Goal: Task Accomplishment & Management: Use online tool/utility

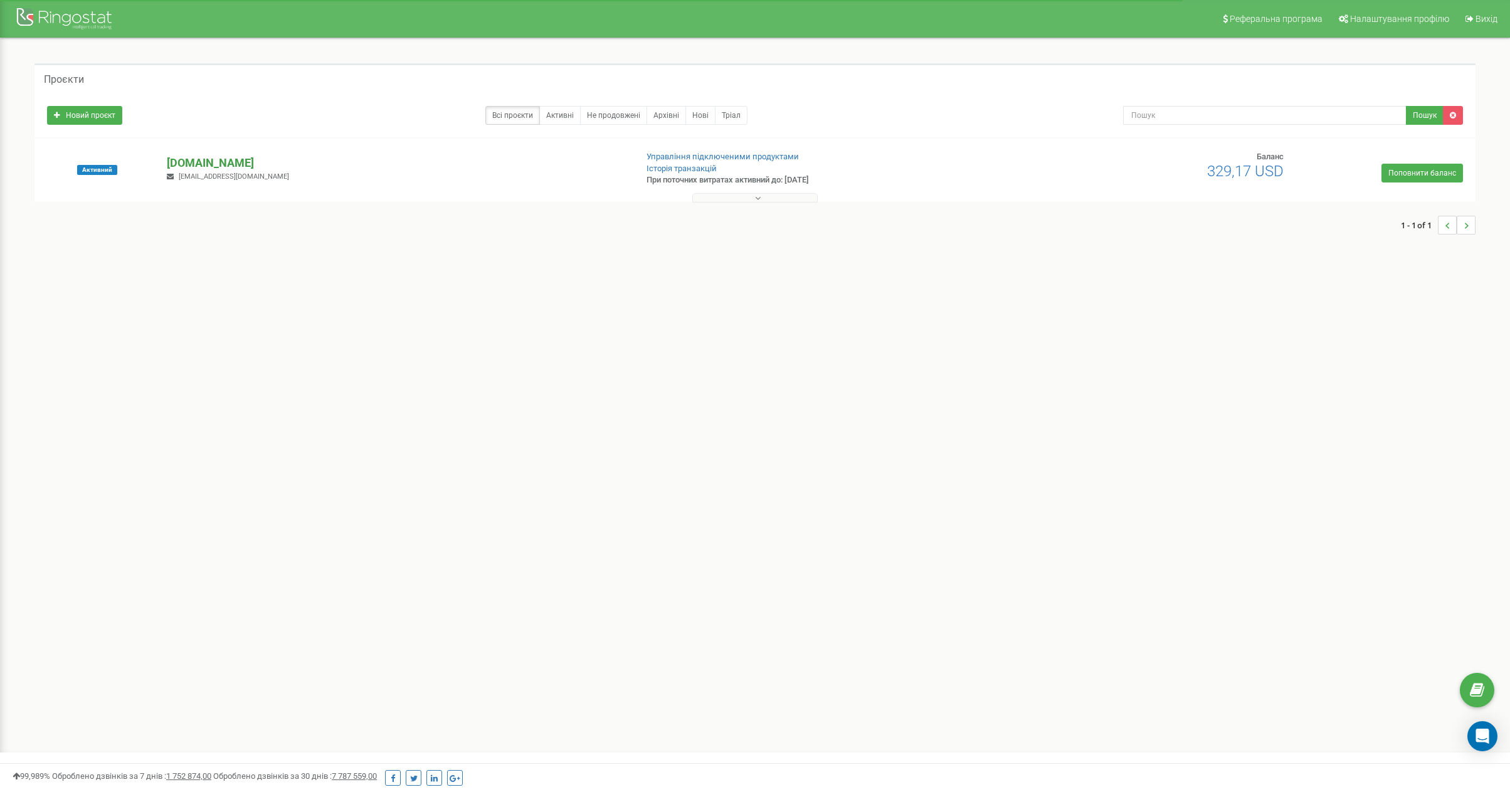
click at [193, 166] on p "[DOMAIN_NAME]" at bounding box center [397, 163] width 460 height 16
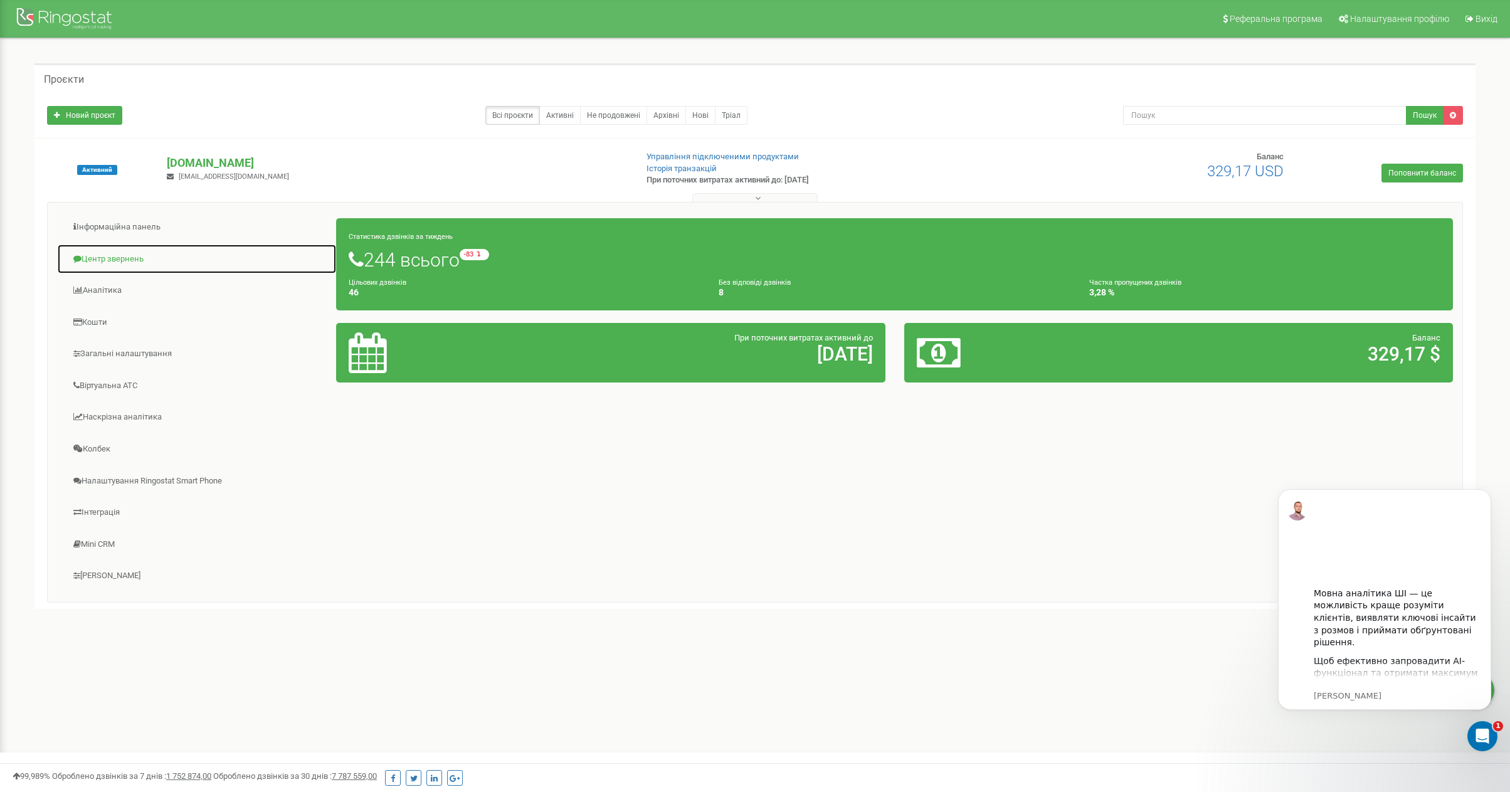
click at [116, 248] on link "Центр звернень" at bounding box center [197, 259] width 280 height 31
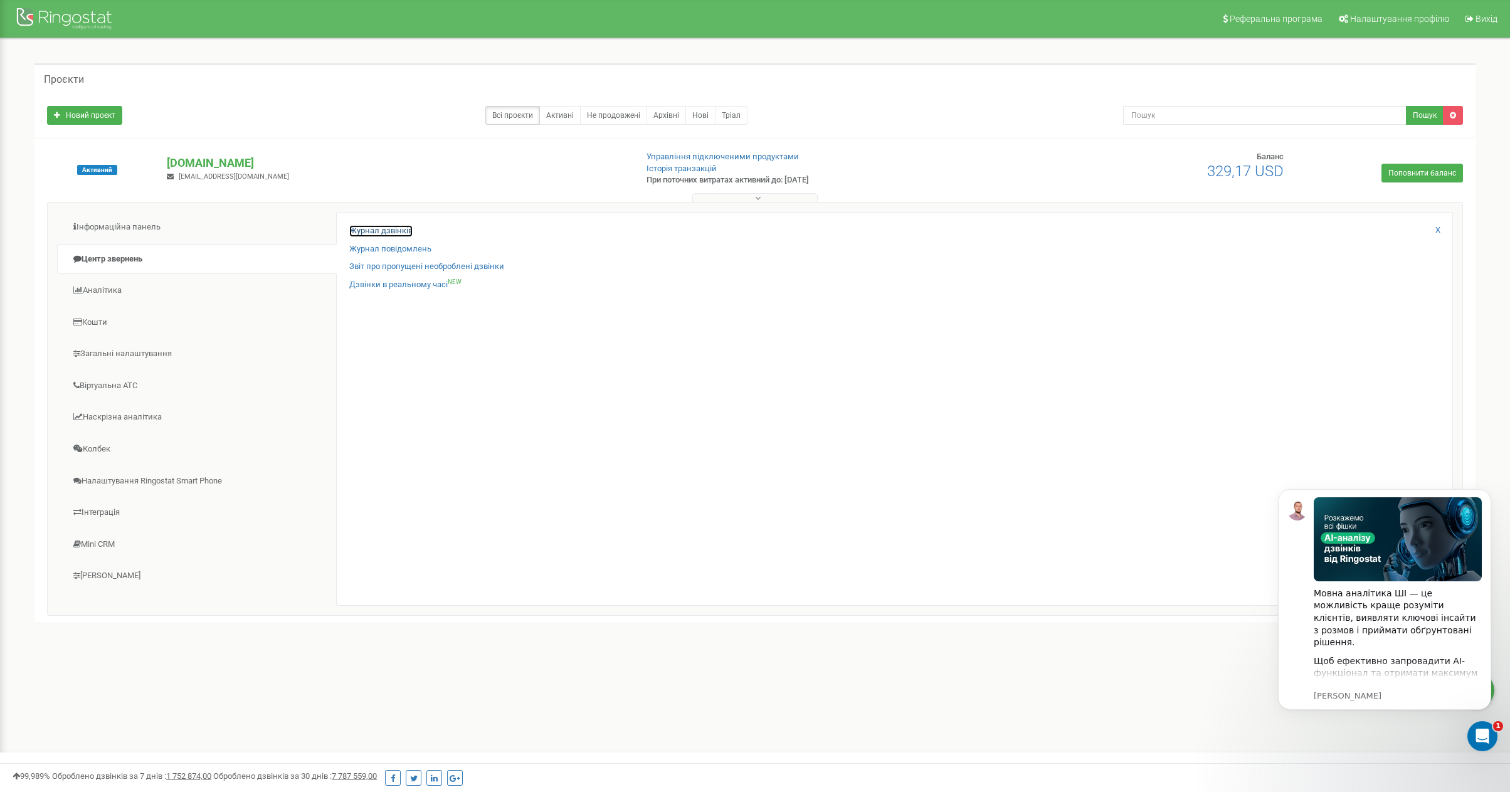
click at [399, 227] on link "Журнал дзвінків" at bounding box center [380, 231] width 63 height 12
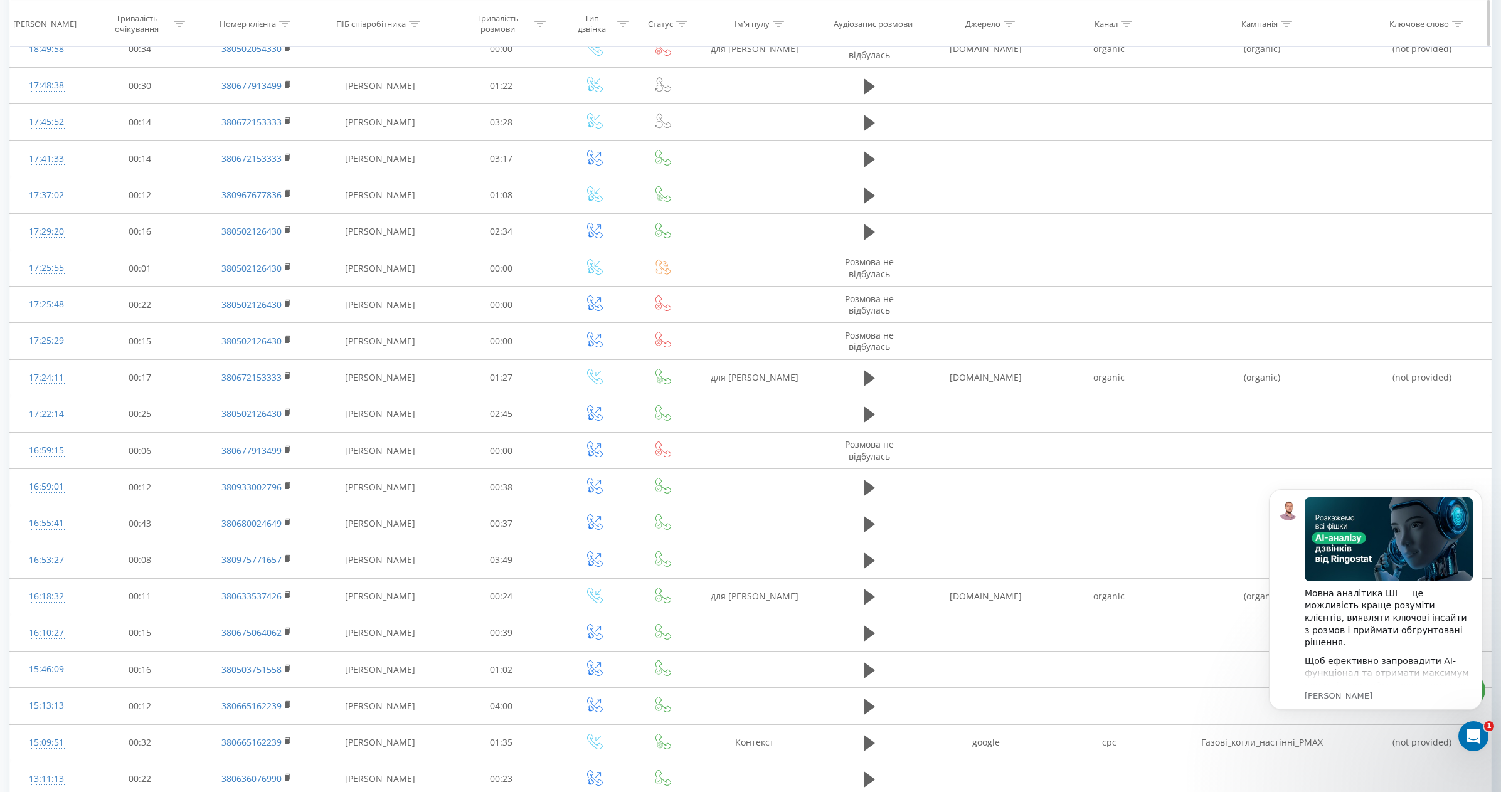
scroll to position [380, 0]
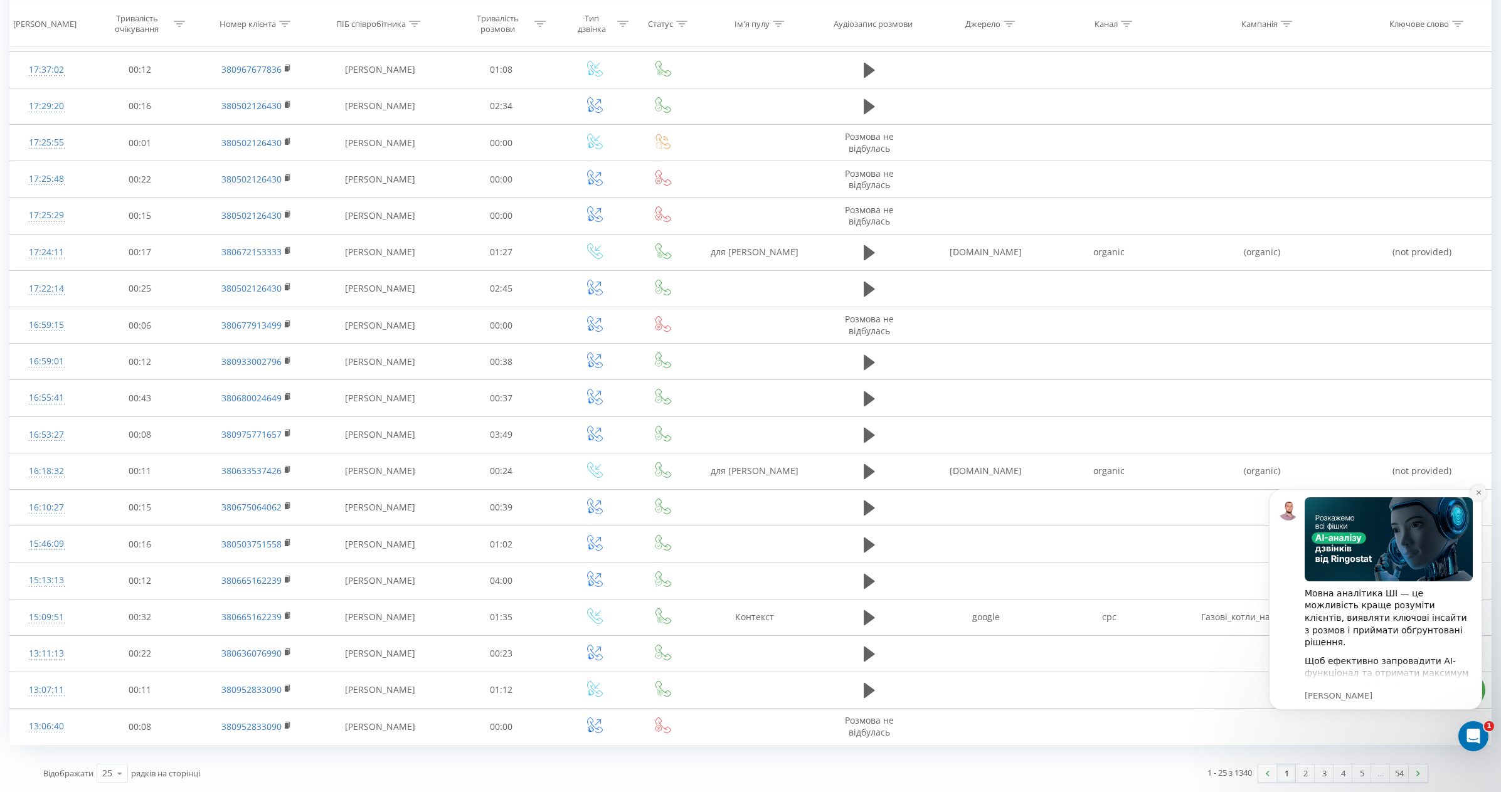
click at [1475, 491] on icon "Dismiss notification" at bounding box center [1478, 492] width 7 height 7
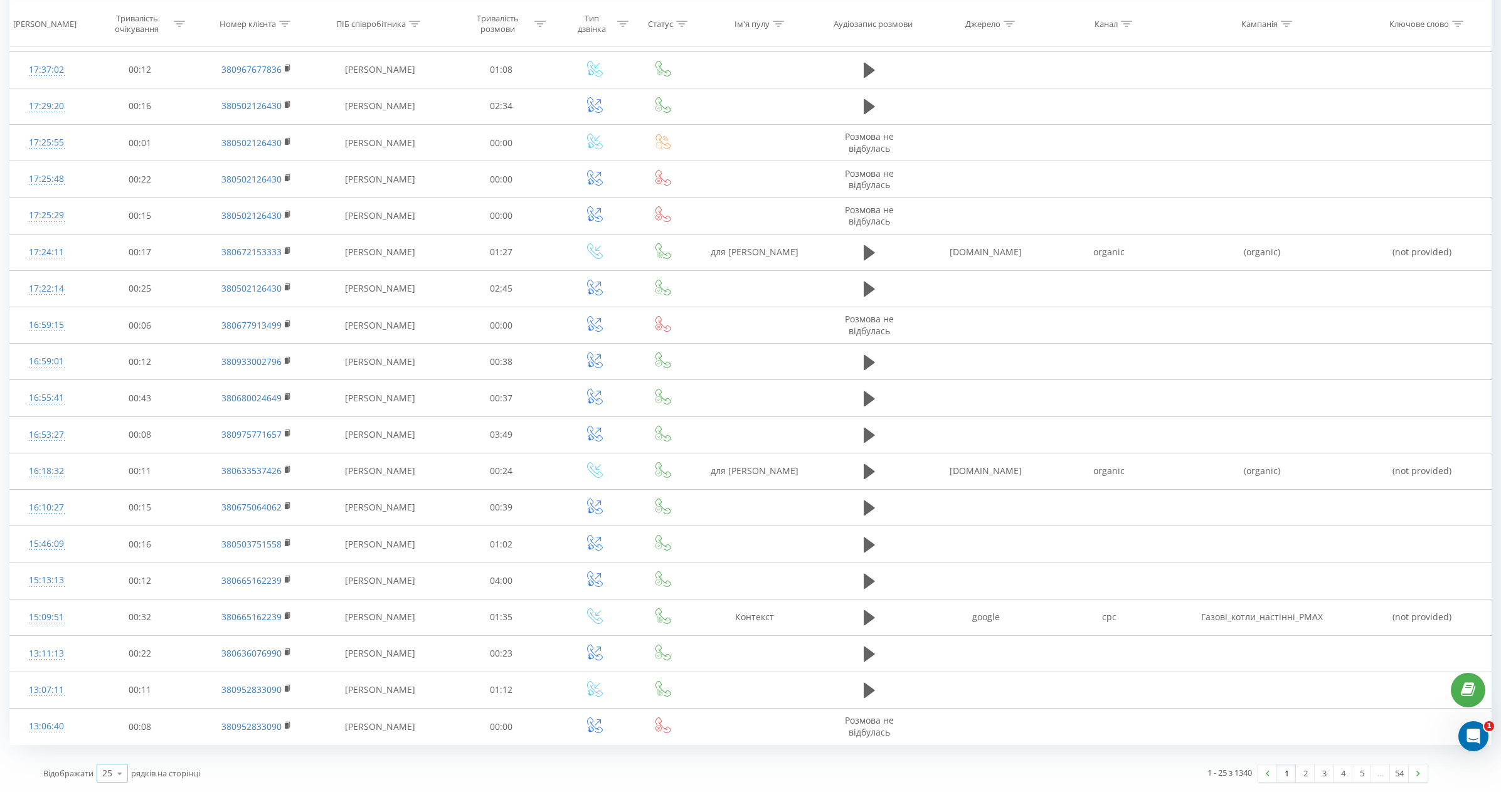
click at [104, 769] on div "25" at bounding box center [107, 773] width 10 height 13
click at [109, 749] on span "100" at bounding box center [109, 755] width 15 height 12
